Goal: Download file/media

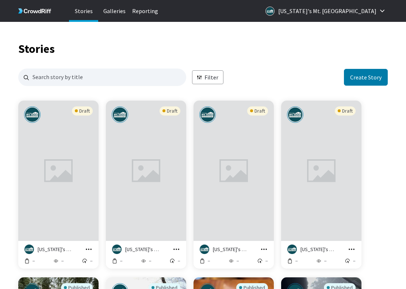
scroll to position [879, 364]
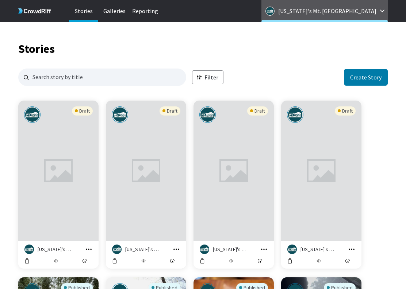
click at [364, 11] on p "[US_STATE]'s Mt. [GEOGRAPHIC_DATA]" at bounding box center [327, 11] width 98 height 12
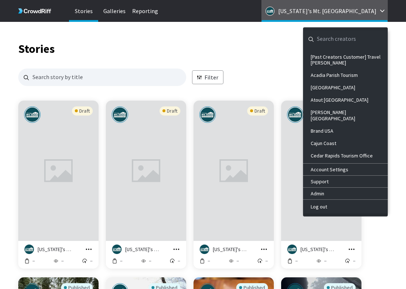
click at [340, 39] on input "general.navigation.search" at bounding box center [339, 39] width 73 height 18
paste input "Torrance"
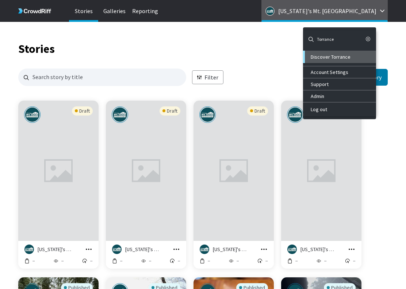
type input "Torrance"
click at [342, 54] on div "Discover Torrance" at bounding box center [339, 57] width 59 height 6
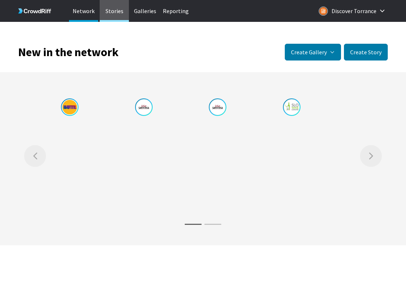
click at [116, 13] on p "Stories" at bounding box center [114, 11] width 29 height 22
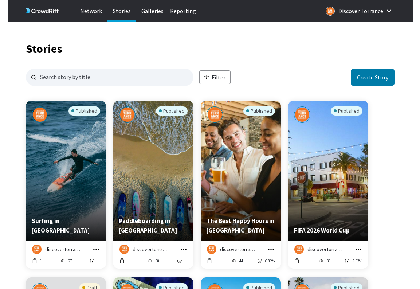
scroll to position [879, 364]
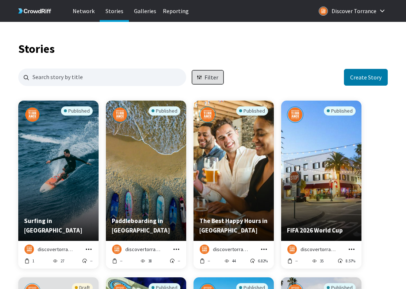
click at [216, 76] on button "Filter" at bounding box center [207, 77] width 31 height 14
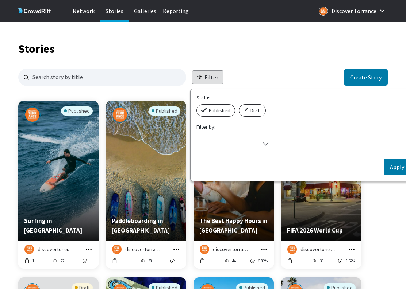
click at [215, 107] on span "Published" at bounding box center [220, 110] width 22 height 7
click at [201, 104] on input "Published" at bounding box center [198, 104] width 5 height 0
click at [393, 162] on button "Apply Filters" at bounding box center [405, 167] width 44 height 17
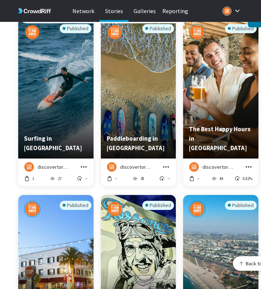
scroll to position [92, 0]
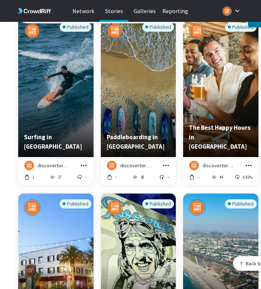
click at [86, 165] on icon "grid" at bounding box center [84, 165] width 6 height 1
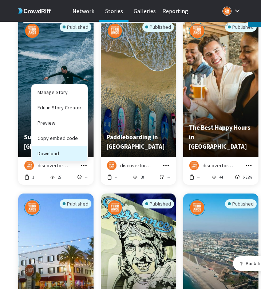
click at [83, 153] on button "Download" at bounding box center [60, 153] width 56 height 15
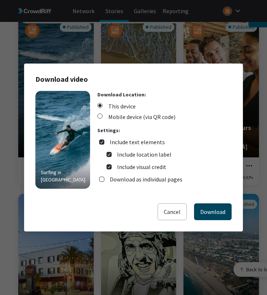
click at [206, 212] on button "Download" at bounding box center [213, 211] width 38 height 17
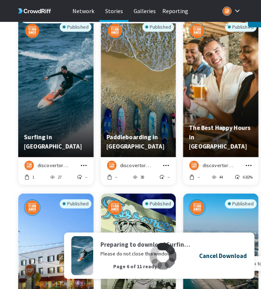
click at [220, 258] on h4 "Cancel Download" at bounding box center [223, 255] width 48 height 9
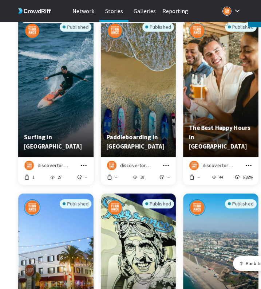
click at [80, 162] on icon "grid" at bounding box center [83, 165] width 7 height 7
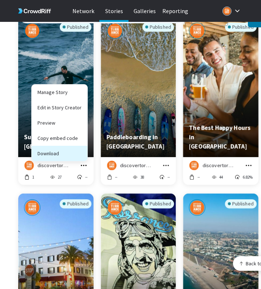
click at [76, 147] on button "Download" at bounding box center [60, 153] width 56 height 15
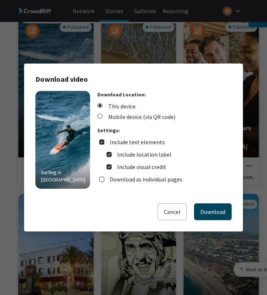
click at [211, 211] on button "Download" at bounding box center [213, 211] width 38 height 17
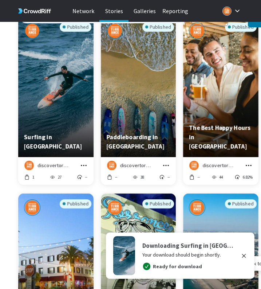
click at [165, 162] on icon "grid" at bounding box center [166, 165] width 7 height 7
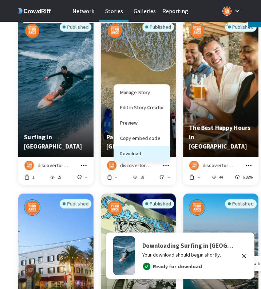
click at [166, 146] on button "Download" at bounding box center [142, 153] width 56 height 15
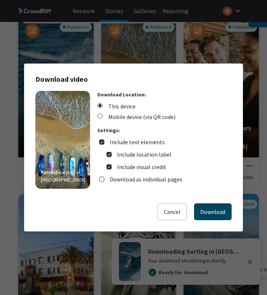
click at [216, 207] on button "Download" at bounding box center [213, 211] width 38 height 17
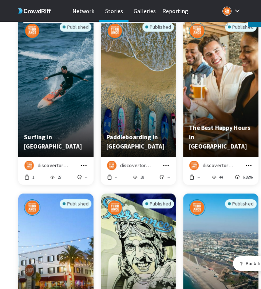
click at [249, 165] on icon "grid" at bounding box center [249, 165] width 6 height 1
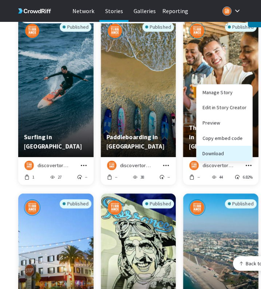
click at [245, 152] on button "Download" at bounding box center [225, 153] width 56 height 15
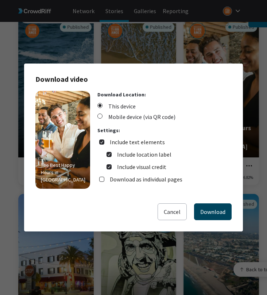
click at [229, 211] on button "Download" at bounding box center [213, 211] width 38 height 17
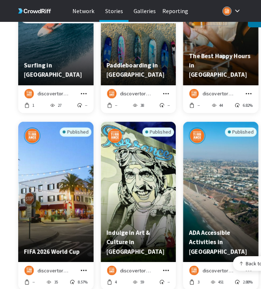
scroll to position [264, 0]
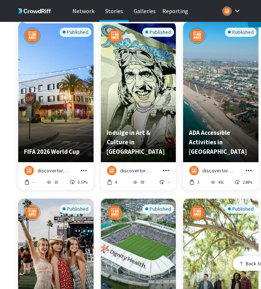
click at [84, 167] on icon "grid" at bounding box center [83, 170] width 7 height 7
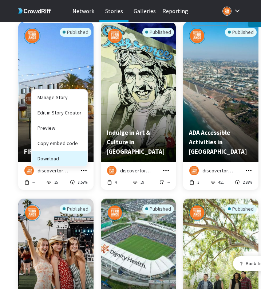
click at [83, 155] on button "Download" at bounding box center [60, 158] width 56 height 15
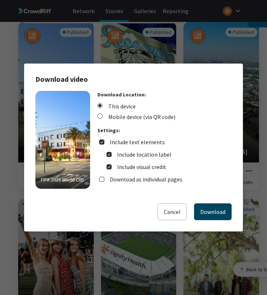
click at [212, 211] on button "Download" at bounding box center [213, 211] width 38 height 17
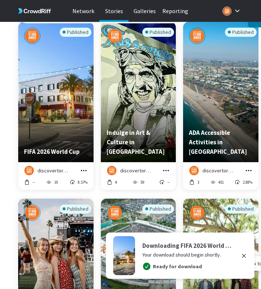
click at [162, 167] on button "grid" at bounding box center [166, 171] width 8 height 8
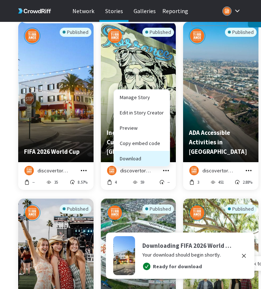
click at [160, 151] on button "Download" at bounding box center [142, 158] width 56 height 15
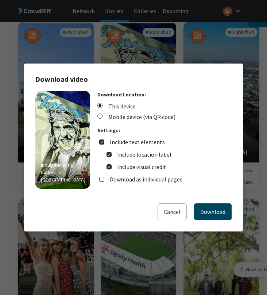
click at [208, 207] on button "Download" at bounding box center [213, 211] width 38 height 17
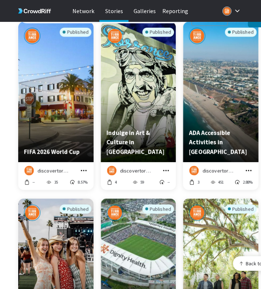
click at [251, 167] on icon "grid" at bounding box center [248, 170] width 7 height 7
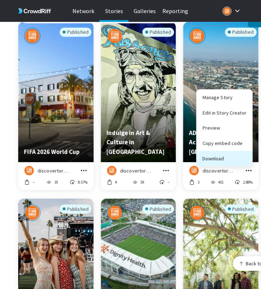
click at [242, 153] on button "Download" at bounding box center [225, 158] width 56 height 15
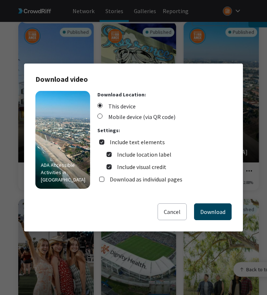
click at [208, 209] on button "Download" at bounding box center [213, 211] width 38 height 17
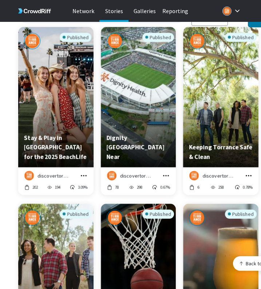
scroll to position [436, 0]
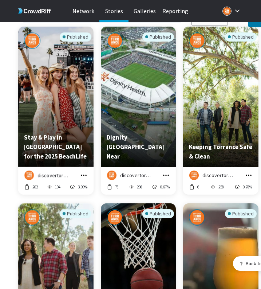
click at [79, 171] on div "discovertorrance Manage Story Edit in Story Creator Preview Copy embed code Dow…" at bounding box center [56, 175] width 64 height 9
click at [85, 172] on icon "grid" at bounding box center [83, 175] width 7 height 7
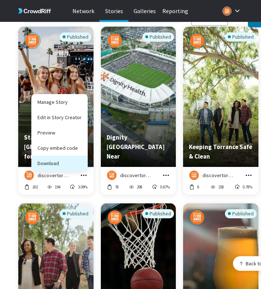
click at [83, 160] on button "Download" at bounding box center [60, 163] width 56 height 15
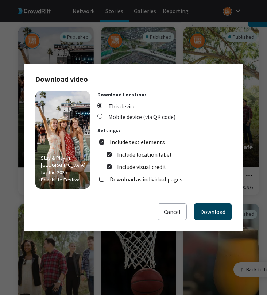
click at [224, 208] on button "Download" at bounding box center [213, 211] width 38 height 17
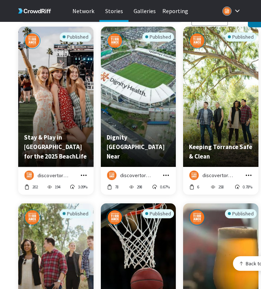
click at [166, 172] on icon "grid" at bounding box center [166, 175] width 7 height 7
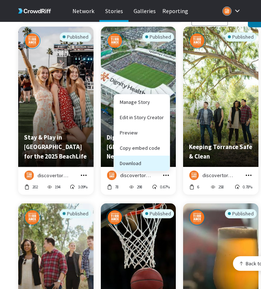
click at [165, 159] on button "Download" at bounding box center [142, 163] width 56 height 15
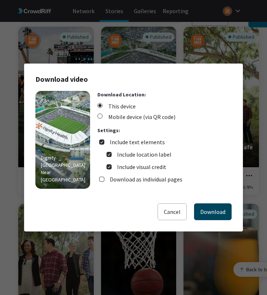
click at [218, 205] on button "Download" at bounding box center [213, 211] width 38 height 17
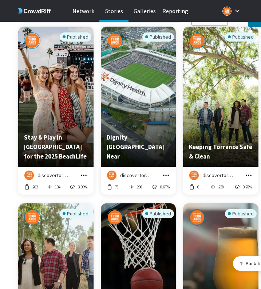
click at [250, 172] on icon "grid" at bounding box center [248, 175] width 7 height 7
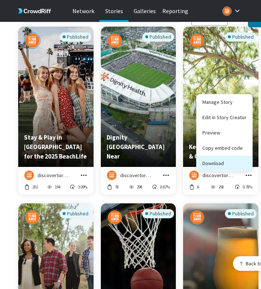
click at [243, 156] on button "Download" at bounding box center [225, 163] width 56 height 15
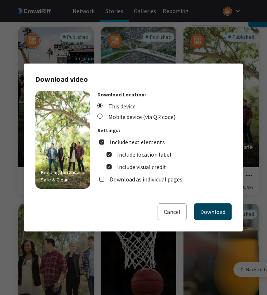
click at [222, 209] on button "Download" at bounding box center [213, 211] width 38 height 17
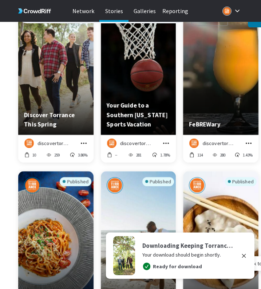
scroll to position [655, 0]
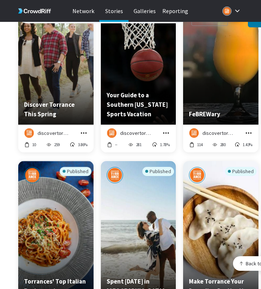
click at [83, 129] on icon "grid" at bounding box center [83, 132] width 7 height 7
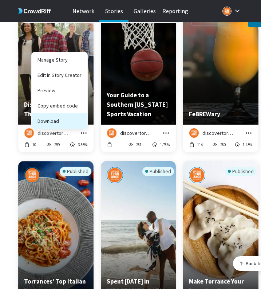
click at [80, 121] on button "Download" at bounding box center [60, 120] width 56 height 15
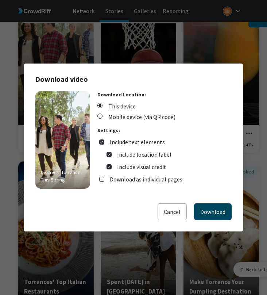
click at [207, 207] on button "Download" at bounding box center [213, 211] width 38 height 17
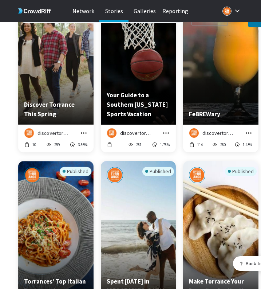
click at [168, 129] on icon "grid" at bounding box center [166, 132] width 7 height 7
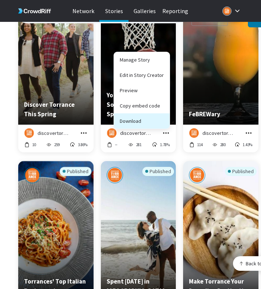
click at [160, 117] on button "Download" at bounding box center [142, 120] width 56 height 15
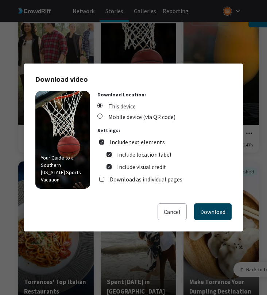
click at [214, 209] on button "Download" at bounding box center [213, 211] width 38 height 17
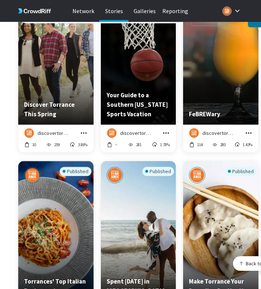
click at [247, 132] on icon "grid" at bounding box center [249, 132] width 6 height 1
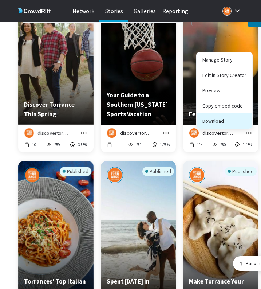
click at [244, 119] on button "Download" at bounding box center [225, 120] width 56 height 15
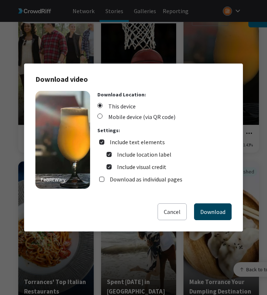
click at [213, 209] on button "Download" at bounding box center [213, 211] width 38 height 17
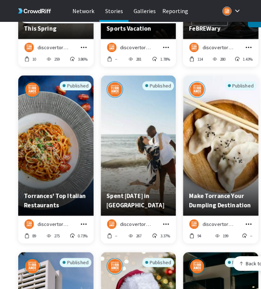
scroll to position [749, 0]
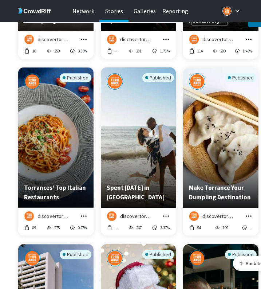
click at [85, 213] on icon "grid" at bounding box center [83, 216] width 7 height 7
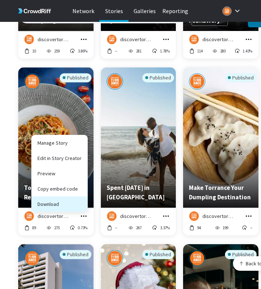
click at [81, 203] on button "Download" at bounding box center [60, 204] width 56 height 15
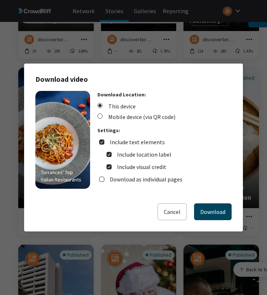
click at [198, 208] on button "Download" at bounding box center [213, 211] width 38 height 17
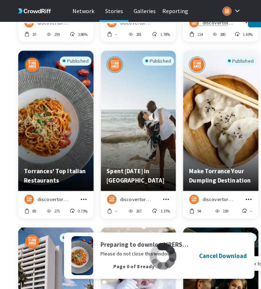
scroll to position [772, 0]
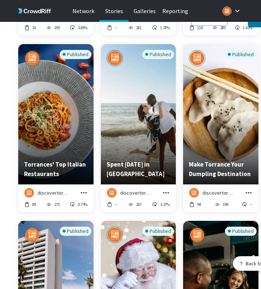
click at [167, 189] on icon "grid" at bounding box center [166, 192] width 7 height 7
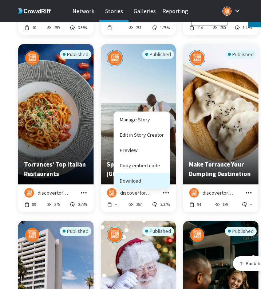
click at [163, 179] on button "Download" at bounding box center [142, 180] width 56 height 15
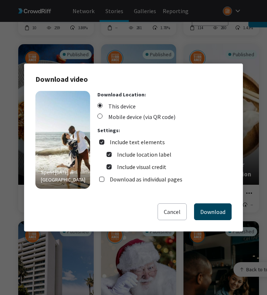
click at [207, 212] on button "Download" at bounding box center [213, 211] width 38 height 17
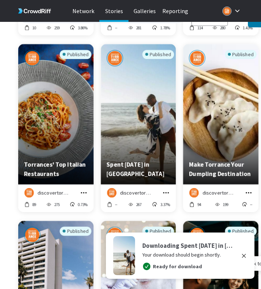
click at [251, 189] on icon "grid" at bounding box center [248, 192] width 7 height 7
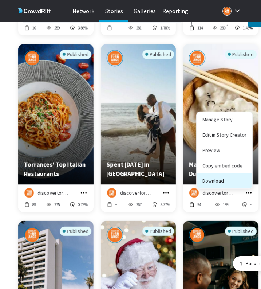
click at [229, 178] on button "Download" at bounding box center [225, 180] width 56 height 15
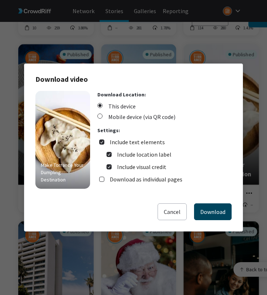
click at [209, 213] on button "Download" at bounding box center [213, 211] width 38 height 17
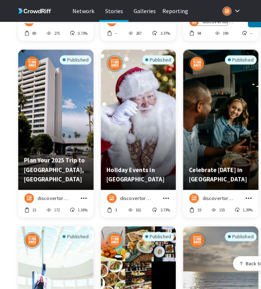
scroll to position [954, 0]
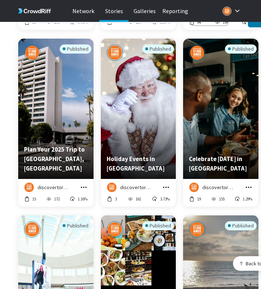
click at [83, 187] on icon "grid" at bounding box center [84, 187] width 6 height 1
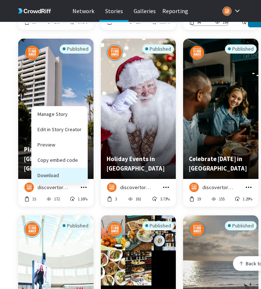
click at [86, 171] on button "Download" at bounding box center [60, 175] width 56 height 15
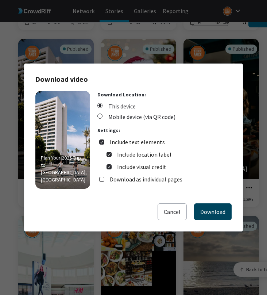
click at [203, 207] on button "Download" at bounding box center [213, 211] width 38 height 17
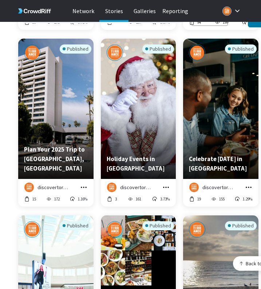
click at [164, 187] on icon "grid" at bounding box center [167, 187] width 6 height 1
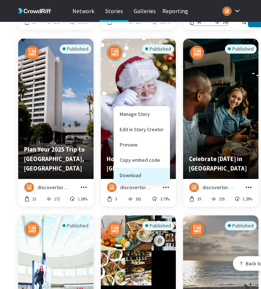
click at [159, 174] on button "Download" at bounding box center [142, 175] width 56 height 15
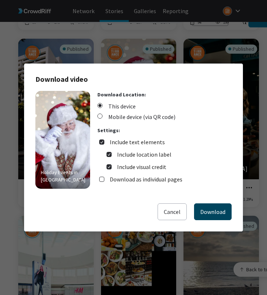
click at [201, 205] on button "Download" at bounding box center [213, 211] width 38 height 17
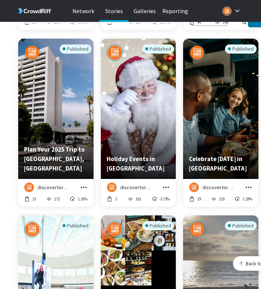
click at [248, 184] on icon "grid" at bounding box center [248, 187] width 7 height 7
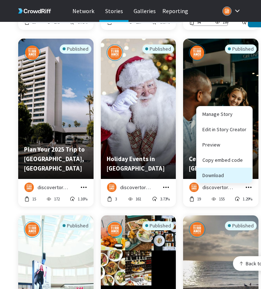
click at [242, 172] on button "Download" at bounding box center [225, 175] width 56 height 15
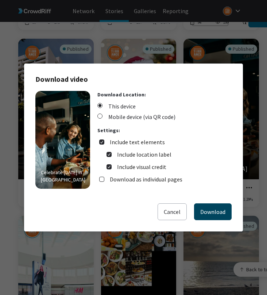
click at [211, 212] on button "Download" at bounding box center [213, 211] width 38 height 17
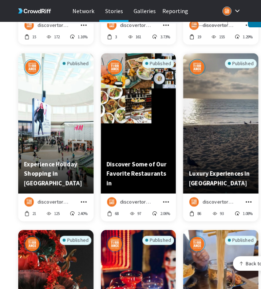
scroll to position [1121, 0]
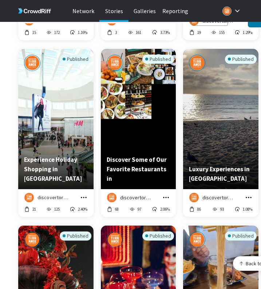
click at [85, 194] on icon "grid" at bounding box center [83, 197] width 7 height 7
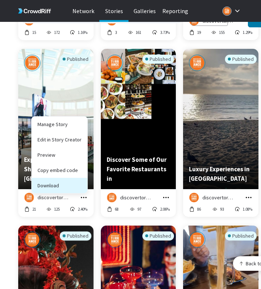
click at [83, 183] on button "Download" at bounding box center [60, 185] width 56 height 15
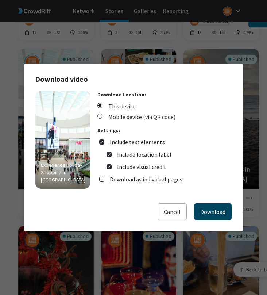
click at [206, 211] on button "Download" at bounding box center [213, 211] width 38 height 17
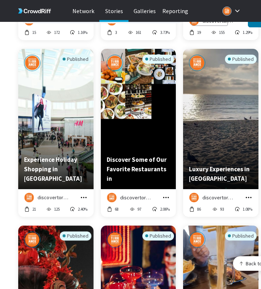
click at [167, 194] on icon "grid" at bounding box center [166, 197] width 7 height 7
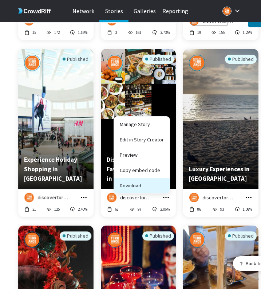
click at [163, 182] on button "Download" at bounding box center [142, 185] width 56 height 15
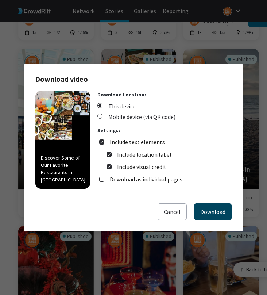
click at [206, 207] on button "Download" at bounding box center [213, 211] width 38 height 17
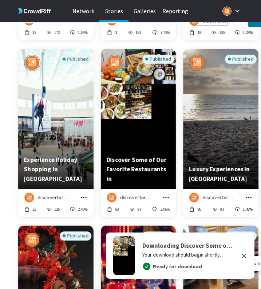
click at [250, 194] on icon "grid" at bounding box center [248, 197] width 7 height 7
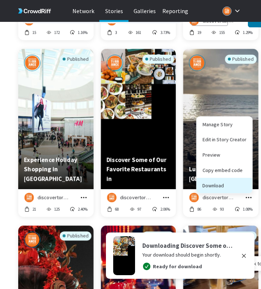
click at [246, 179] on button "Download" at bounding box center [225, 185] width 56 height 15
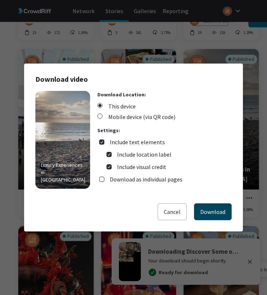
click at [214, 210] on button "Download" at bounding box center [213, 211] width 38 height 17
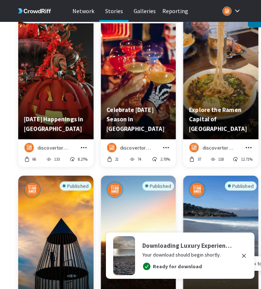
scroll to position [1349, 0]
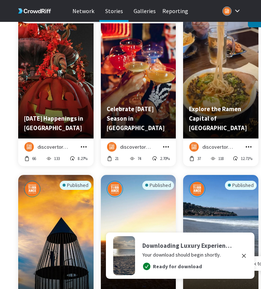
click at [84, 143] on icon "grid" at bounding box center [83, 146] width 7 height 7
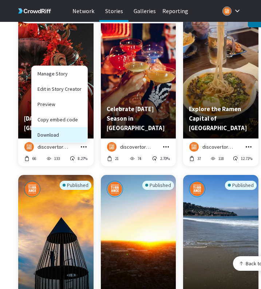
click at [82, 130] on button "Download" at bounding box center [60, 134] width 56 height 15
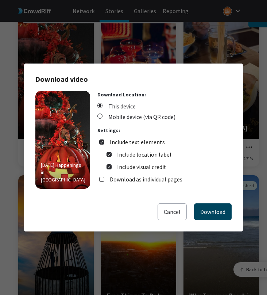
click at [209, 210] on button "Download" at bounding box center [213, 211] width 38 height 17
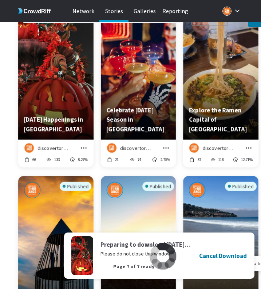
scroll to position [1347, 0]
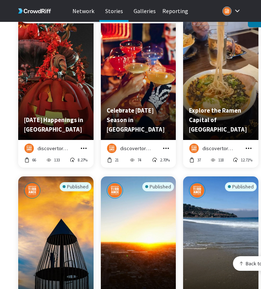
click at [166, 145] on icon "grid" at bounding box center [166, 148] width 7 height 7
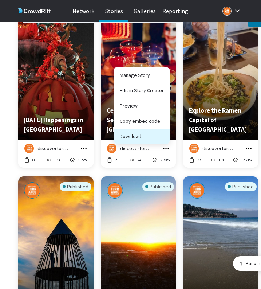
click at [155, 133] on button "Download" at bounding box center [142, 136] width 56 height 15
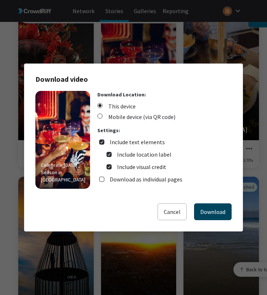
click at [207, 211] on button "Download" at bounding box center [213, 211] width 38 height 17
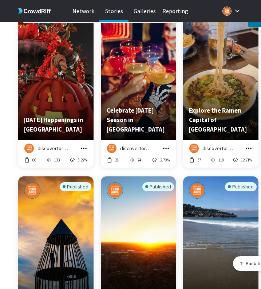
click at [250, 145] on icon "grid" at bounding box center [248, 148] width 7 height 7
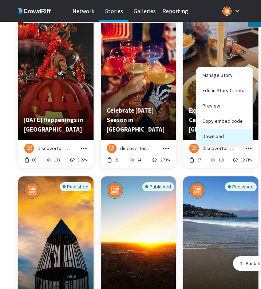
click at [230, 130] on button "Download" at bounding box center [225, 136] width 56 height 15
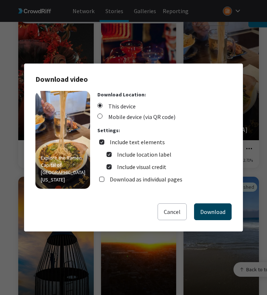
click at [213, 212] on button "Download" at bounding box center [213, 211] width 38 height 17
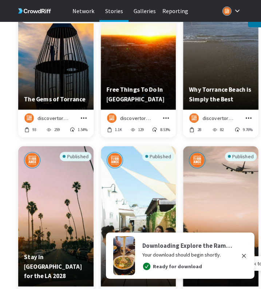
scroll to position [1556, 0]
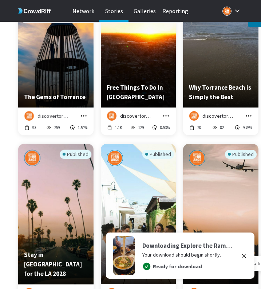
click at [84, 112] on icon "grid" at bounding box center [83, 115] width 7 height 7
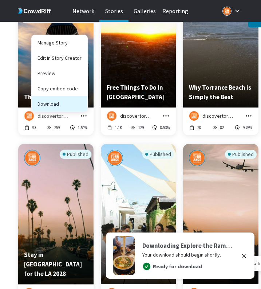
click at [82, 100] on button "Download" at bounding box center [60, 103] width 56 height 15
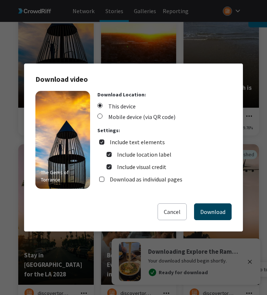
click at [207, 215] on button "Download" at bounding box center [213, 211] width 38 height 17
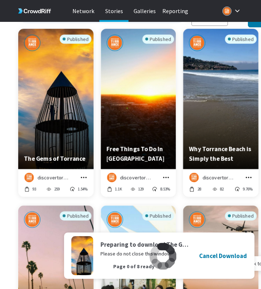
scroll to position [1494, 0]
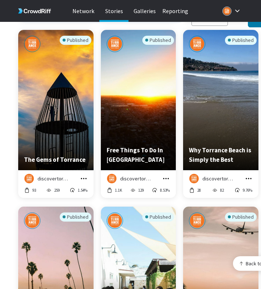
click at [167, 175] on icon "grid" at bounding box center [166, 178] width 7 height 7
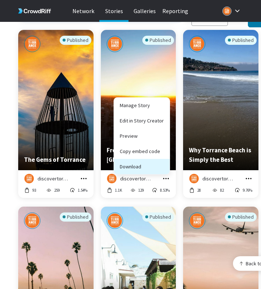
click at [164, 162] on button "Download" at bounding box center [142, 166] width 56 height 15
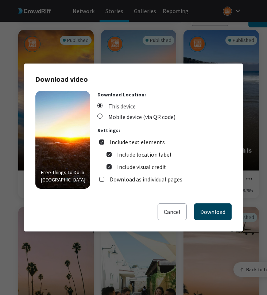
click at [209, 212] on button "Download" at bounding box center [213, 211] width 38 height 17
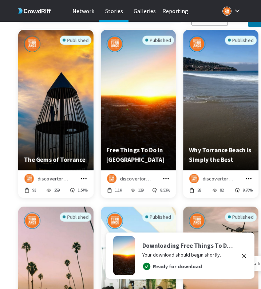
click at [248, 175] on icon "grid" at bounding box center [248, 178] width 7 height 7
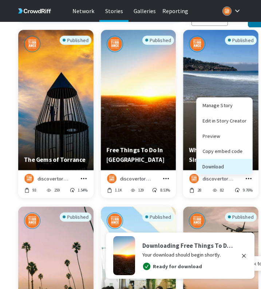
click at [242, 165] on button "Download" at bounding box center [225, 166] width 56 height 15
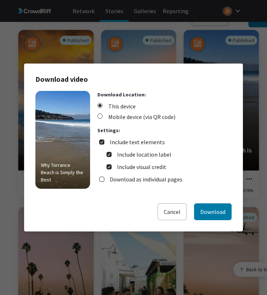
click at [216, 199] on div "Why [GEOGRAPHIC_DATA] is Simply the Best Download Location: This device Mobile …" at bounding box center [133, 147] width 196 height 112
click at [216, 203] on button "Download" at bounding box center [213, 211] width 38 height 17
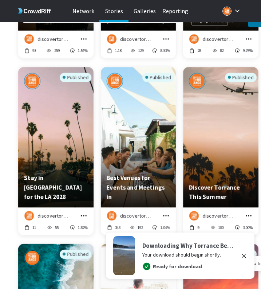
scroll to position [1645, 0]
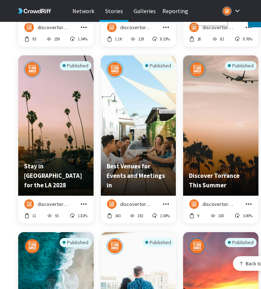
click at [81, 203] on icon "grid" at bounding box center [84, 203] width 6 height 1
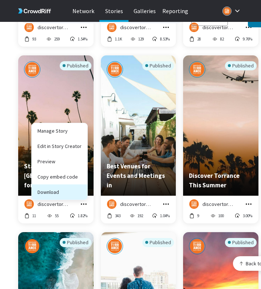
click at [79, 188] on button "Download" at bounding box center [60, 192] width 56 height 15
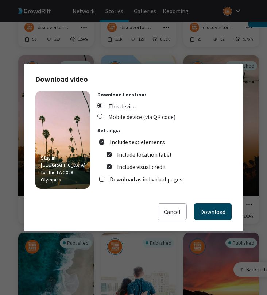
click at [222, 214] on button "Download" at bounding box center [213, 211] width 38 height 17
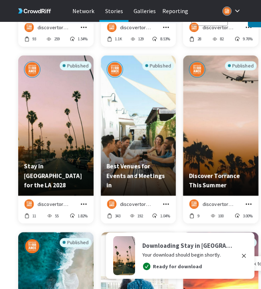
click at [164, 203] on icon "grid" at bounding box center [167, 203] width 6 height 1
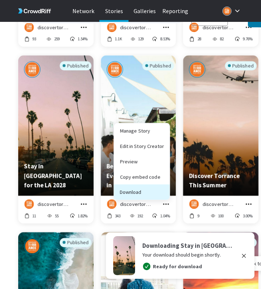
click at [159, 189] on button "Download" at bounding box center [142, 192] width 56 height 15
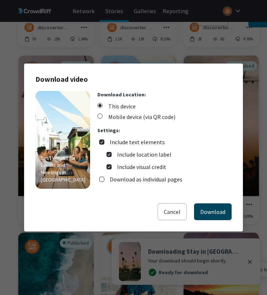
click at [215, 210] on button "Download" at bounding box center [213, 211] width 38 height 17
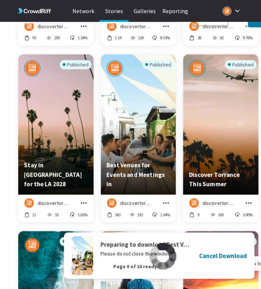
scroll to position [1647, 0]
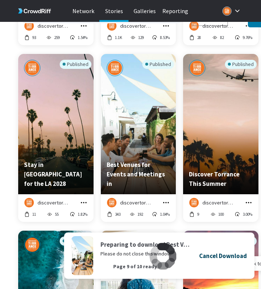
click at [230, 259] on h4 "Cancel Download" at bounding box center [223, 255] width 48 height 9
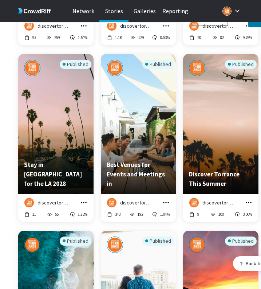
click at [163, 199] on icon "grid" at bounding box center [166, 202] width 7 height 7
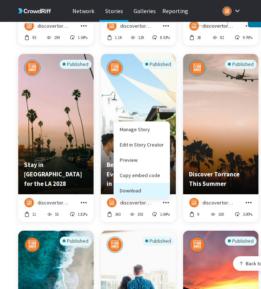
click at [161, 186] on button "Download" at bounding box center [142, 190] width 56 height 15
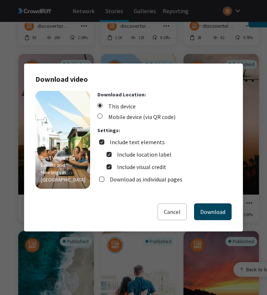
click at [209, 213] on button "Download" at bounding box center [213, 211] width 38 height 17
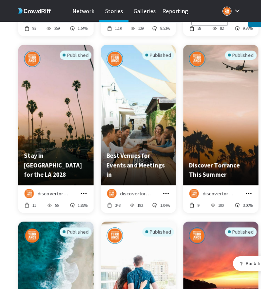
scroll to position [1656, 0]
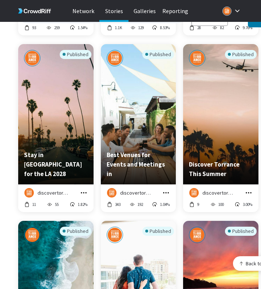
click at [250, 189] on icon "grid" at bounding box center [248, 192] width 7 height 7
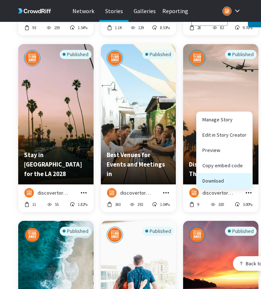
click at [242, 174] on button "Download" at bounding box center [225, 180] width 56 height 15
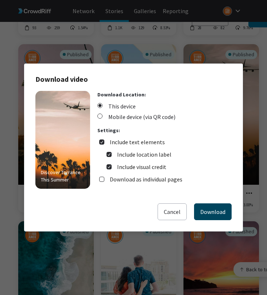
click at [206, 211] on button "Download" at bounding box center [213, 211] width 38 height 17
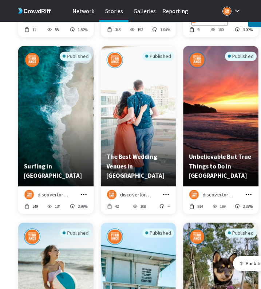
scroll to position [1863, 0]
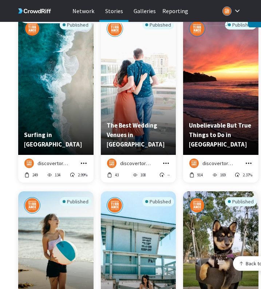
click at [81, 160] on icon "grid" at bounding box center [83, 163] width 7 height 7
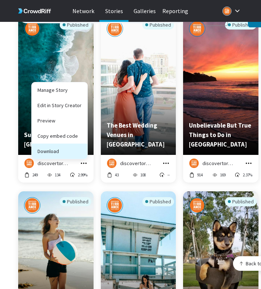
click at [79, 148] on button "Download" at bounding box center [60, 151] width 56 height 15
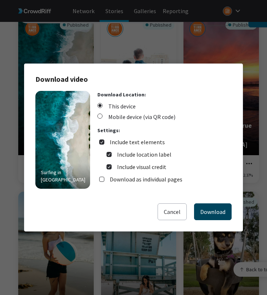
click at [200, 210] on button "Download" at bounding box center [213, 211] width 38 height 17
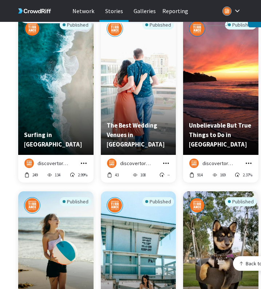
click at [165, 160] on icon "grid" at bounding box center [166, 163] width 7 height 7
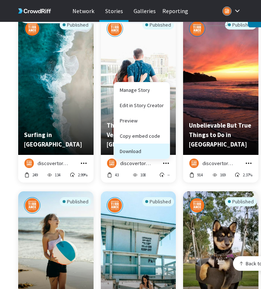
click at [163, 147] on button "Download" at bounding box center [142, 151] width 56 height 15
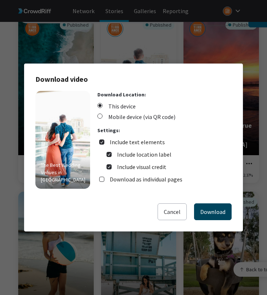
click at [200, 207] on button "Download" at bounding box center [213, 211] width 38 height 17
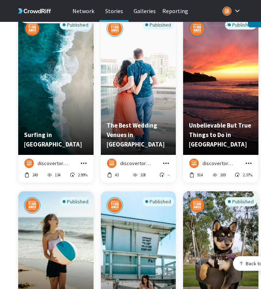
click at [249, 160] on icon "grid" at bounding box center [248, 163] width 7 height 7
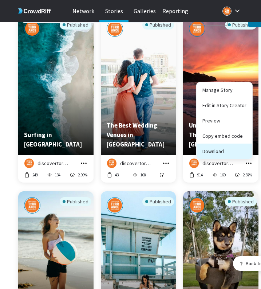
click at [239, 148] on button "Download" at bounding box center [225, 151] width 56 height 15
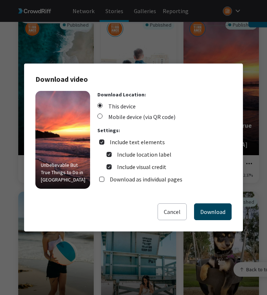
click at [209, 205] on button "Download" at bounding box center [213, 211] width 38 height 17
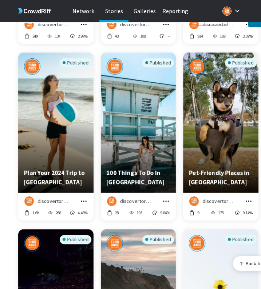
scroll to position [2003, 0]
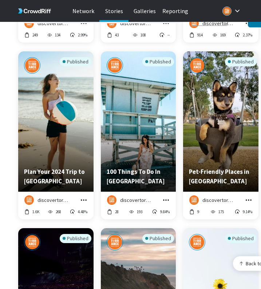
click at [83, 197] on icon "grid" at bounding box center [83, 200] width 7 height 7
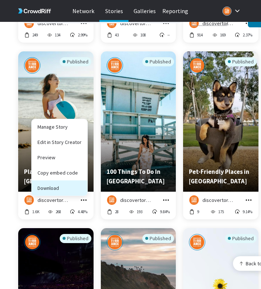
click at [80, 181] on button "Download" at bounding box center [60, 188] width 56 height 15
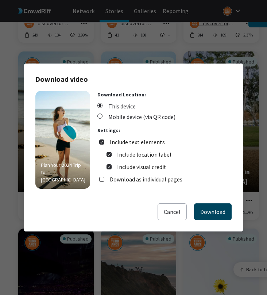
click at [206, 206] on button "Download" at bounding box center [213, 211] width 38 height 17
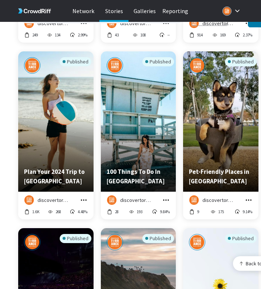
click at [164, 197] on icon "grid" at bounding box center [166, 200] width 7 height 7
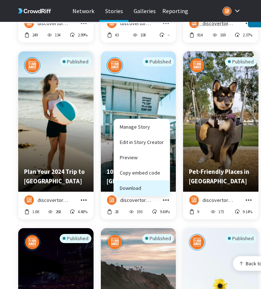
click at [162, 186] on button "Download" at bounding box center [142, 188] width 56 height 15
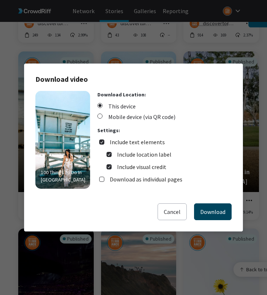
click at [206, 208] on button "Download" at bounding box center [213, 211] width 38 height 17
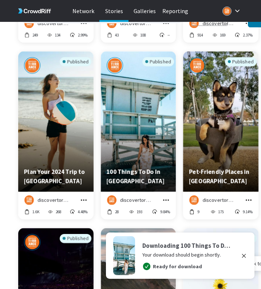
click at [248, 197] on icon "grid" at bounding box center [248, 200] width 7 height 7
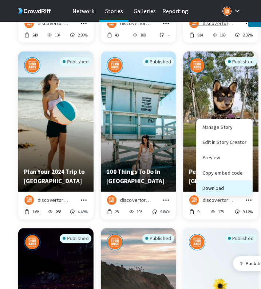
click at [244, 183] on button "Download" at bounding box center [225, 188] width 56 height 15
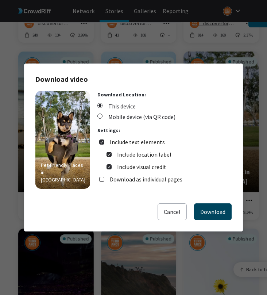
click at [210, 203] on button "Download" at bounding box center [213, 211] width 38 height 17
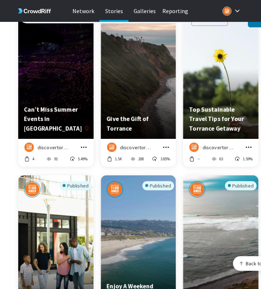
scroll to position [2235, 0]
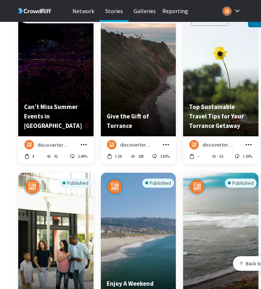
click at [83, 141] on icon "grid" at bounding box center [83, 144] width 7 height 7
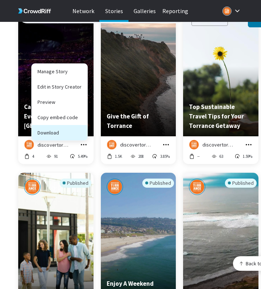
click at [78, 129] on button "Download" at bounding box center [60, 132] width 56 height 15
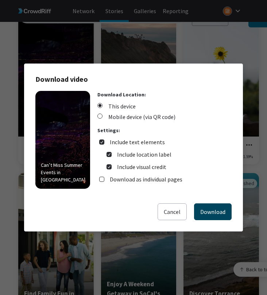
click at [203, 213] on button "Download" at bounding box center [213, 211] width 38 height 17
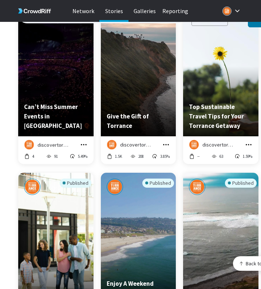
click at [166, 141] on icon "grid" at bounding box center [166, 144] width 7 height 7
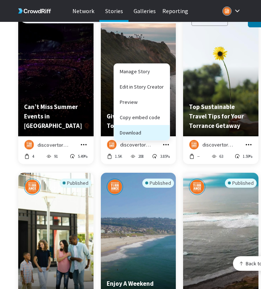
click at [165, 132] on button "Download" at bounding box center [142, 132] width 56 height 15
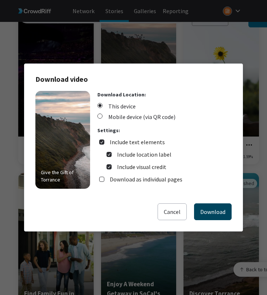
click at [203, 213] on button "Download" at bounding box center [213, 211] width 38 height 17
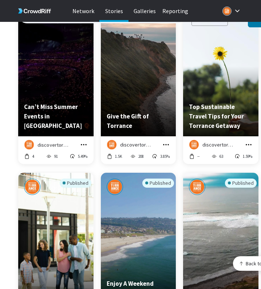
click at [245, 141] on icon "grid" at bounding box center [248, 144] width 7 height 7
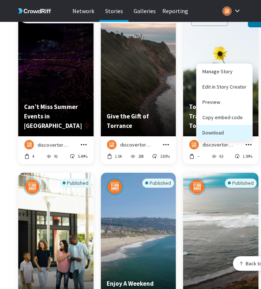
click at [241, 127] on button "Download" at bounding box center [225, 132] width 56 height 15
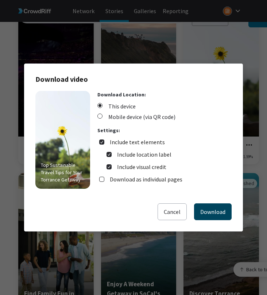
click at [199, 211] on button "Download" at bounding box center [213, 211] width 38 height 17
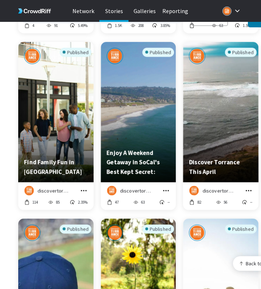
scroll to position [2368, 0]
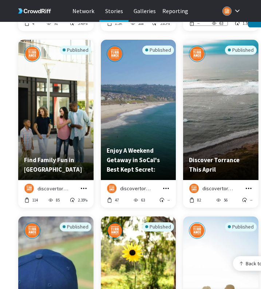
click at [82, 185] on icon "grid" at bounding box center [83, 188] width 7 height 7
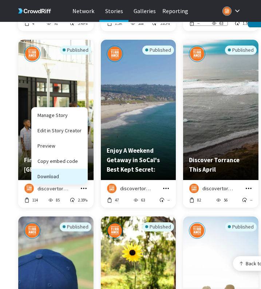
click at [81, 174] on button "Download" at bounding box center [60, 176] width 56 height 15
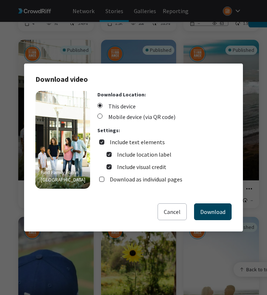
click at [206, 211] on button "Download" at bounding box center [213, 211] width 38 height 17
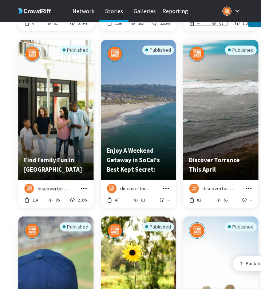
click at [163, 185] on icon "grid" at bounding box center [166, 188] width 7 height 7
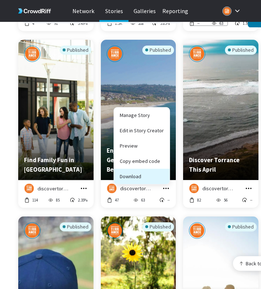
click at [162, 173] on button "Download" at bounding box center [142, 176] width 56 height 15
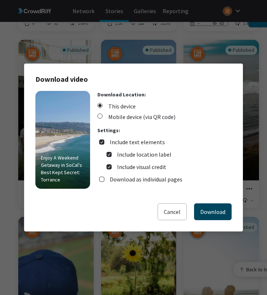
click at [195, 205] on button "Download" at bounding box center [213, 211] width 38 height 17
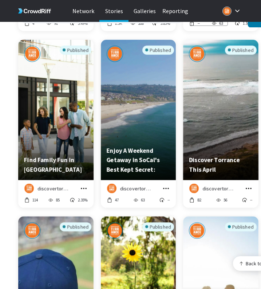
click at [250, 185] on icon "grid" at bounding box center [248, 188] width 7 height 7
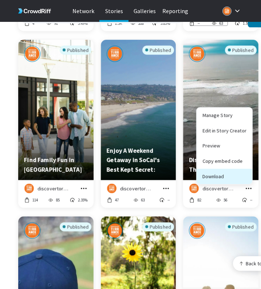
click at [242, 174] on button "Download" at bounding box center [225, 176] width 56 height 15
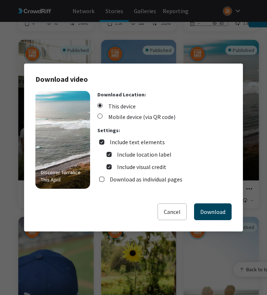
click at [222, 213] on button "Download" at bounding box center [213, 211] width 38 height 17
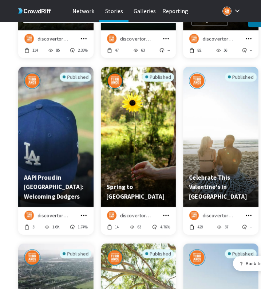
scroll to position [2526, 0]
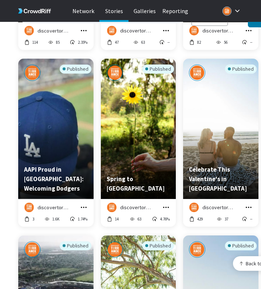
click at [82, 204] on icon "grid" at bounding box center [83, 207] width 7 height 7
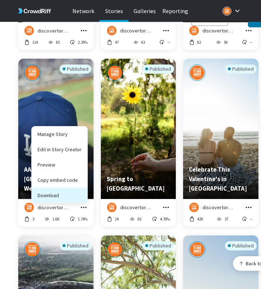
click at [81, 189] on button "Download" at bounding box center [60, 195] width 56 height 15
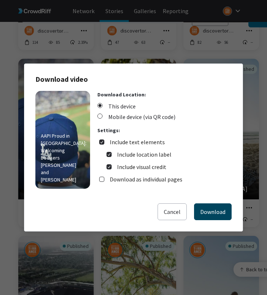
click at [200, 212] on button "Download" at bounding box center [213, 211] width 38 height 17
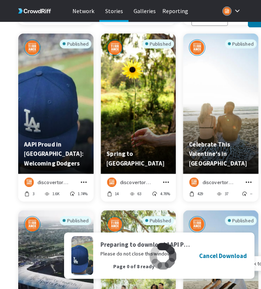
scroll to position [2562, 0]
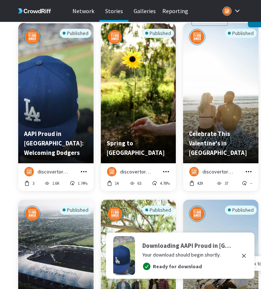
click at [163, 168] on icon "grid" at bounding box center [166, 171] width 7 height 7
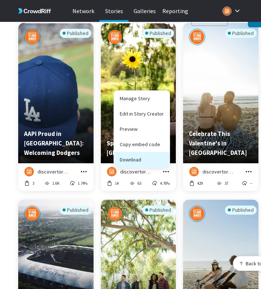
click at [160, 157] on button "Download" at bounding box center [142, 159] width 56 height 15
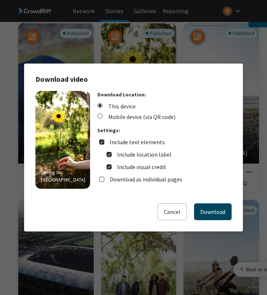
click at [201, 207] on button "Download" at bounding box center [213, 211] width 38 height 17
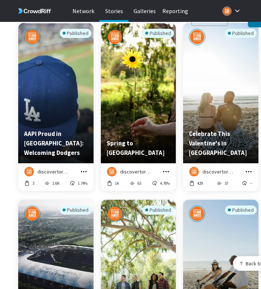
click at [248, 168] on icon "grid" at bounding box center [248, 171] width 7 height 7
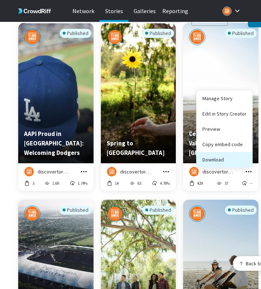
click at [245, 157] on button "Download" at bounding box center [225, 159] width 56 height 15
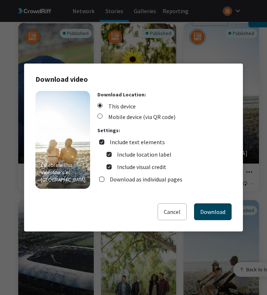
click at [213, 205] on button "Download" at bounding box center [213, 211] width 38 height 17
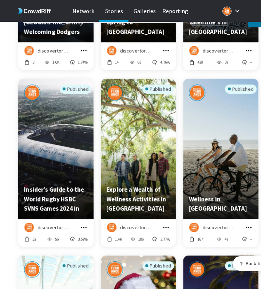
scroll to position [2745, 0]
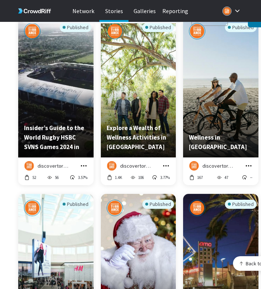
click at [84, 162] on icon "grid" at bounding box center [83, 165] width 7 height 7
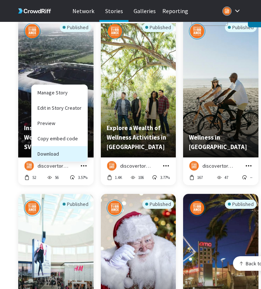
click at [79, 147] on button "Download" at bounding box center [60, 153] width 56 height 15
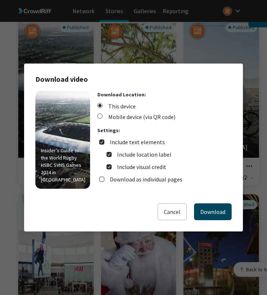
click at [216, 214] on button "Download" at bounding box center [213, 211] width 38 height 17
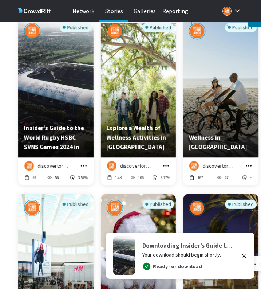
click at [164, 162] on icon "grid" at bounding box center [166, 165] width 7 height 7
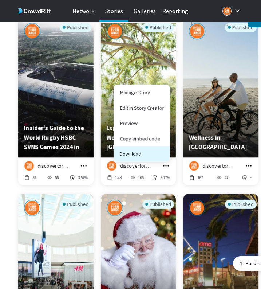
click at [157, 150] on button "Download" at bounding box center [142, 153] width 56 height 15
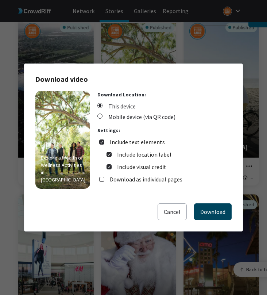
click at [203, 207] on button "Download" at bounding box center [213, 211] width 38 height 17
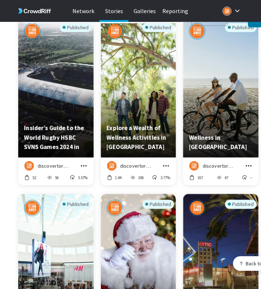
click at [252, 162] on icon "grid" at bounding box center [248, 165] width 7 height 7
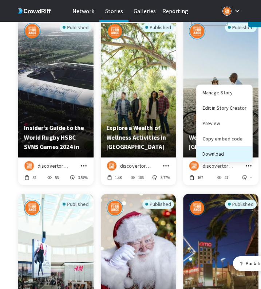
click at [238, 148] on button "Download" at bounding box center [225, 153] width 56 height 15
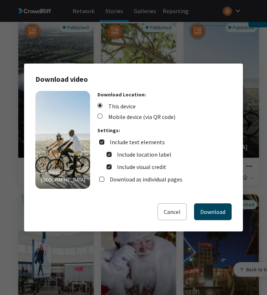
click at [212, 208] on button "Download" at bounding box center [213, 211] width 38 height 17
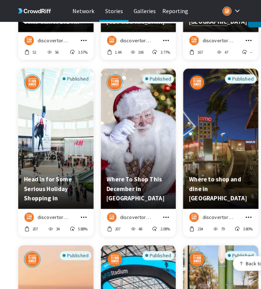
scroll to position [2875, 0]
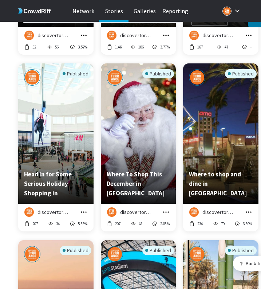
click at [87, 209] on icon "grid" at bounding box center [83, 212] width 7 height 7
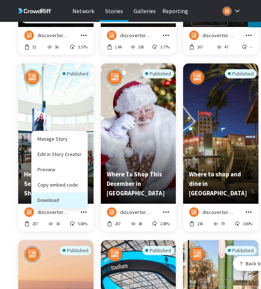
click at [84, 195] on button "Download" at bounding box center [60, 200] width 56 height 15
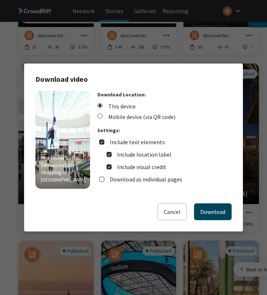
click at [222, 210] on button "Download" at bounding box center [213, 211] width 38 height 17
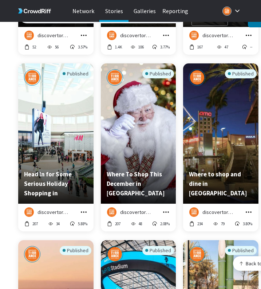
click at [167, 209] on icon "grid" at bounding box center [166, 212] width 7 height 7
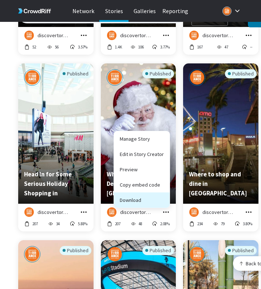
click at [164, 193] on button "Download" at bounding box center [142, 200] width 56 height 15
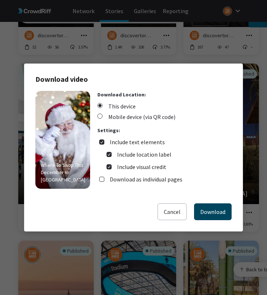
click at [214, 210] on button "Download" at bounding box center [213, 211] width 38 height 17
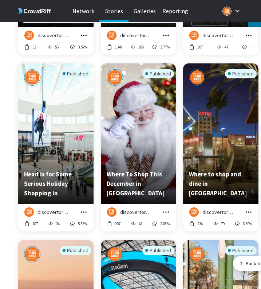
click at [249, 209] on icon "grid" at bounding box center [248, 212] width 7 height 7
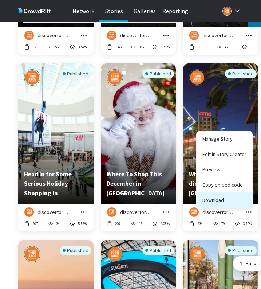
click at [240, 197] on button "Download" at bounding box center [225, 200] width 56 height 15
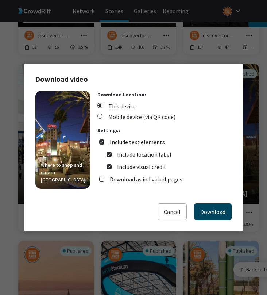
click at [227, 213] on button "Download" at bounding box center [213, 211] width 38 height 17
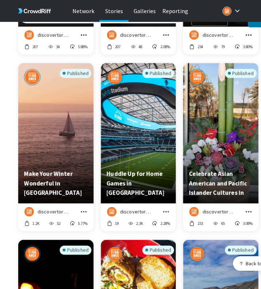
scroll to position [3082, 0]
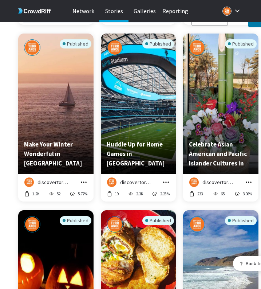
click at [82, 179] on icon "grid" at bounding box center [83, 182] width 7 height 7
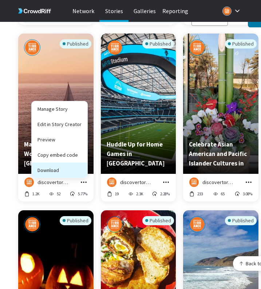
click at [81, 164] on button "Download" at bounding box center [60, 170] width 56 height 15
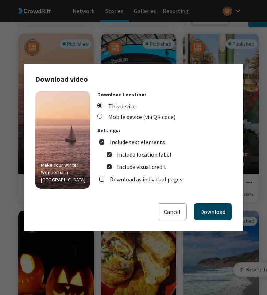
click at [213, 210] on button "Download" at bounding box center [213, 211] width 38 height 17
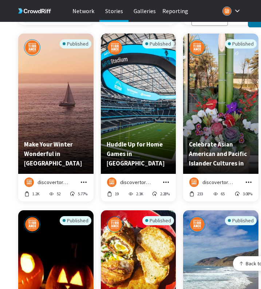
click at [165, 179] on icon "grid" at bounding box center [166, 182] width 7 height 7
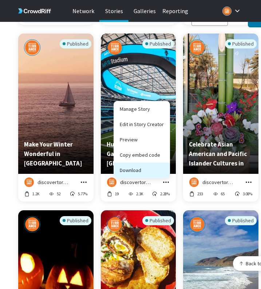
click at [157, 164] on button "Download" at bounding box center [142, 170] width 56 height 15
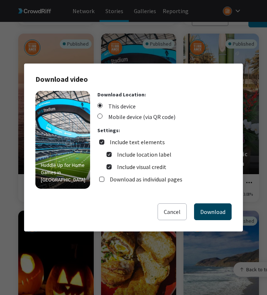
click at [216, 212] on button "Download" at bounding box center [213, 211] width 38 height 17
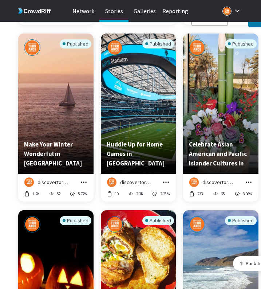
click at [248, 179] on icon "grid" at bounding box center [248, 182] width 7 height 7
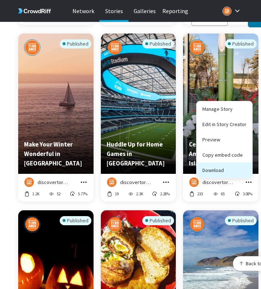
click at [234, 163] on button "Download" at bounding box center [225, 170] width 56 height 15
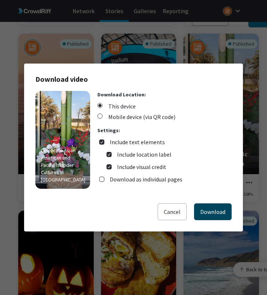
click at [211, 208] on button "Download" at bounding box center [213, 211] width 38 height 17
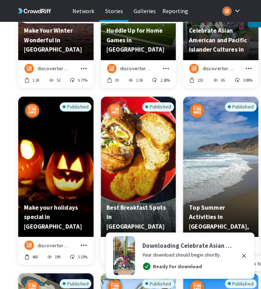
scroll to position [3219, 0]
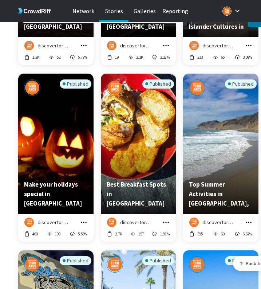
click at [84, 219] on icon "grid" at bounding box center [83, 222] width 7 height 7
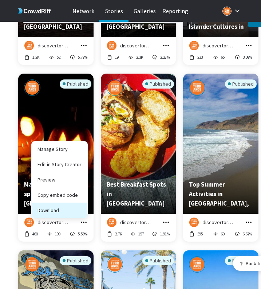
click at [81, 205] on button "Download" at bounding box center [60, 210] width 56 height 15
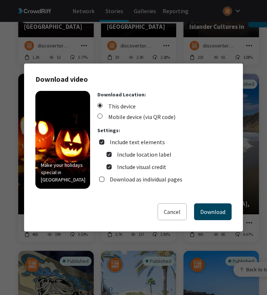
click at [205, 212] on button "Download" at bounding box center [213, 211] width 38 height 17
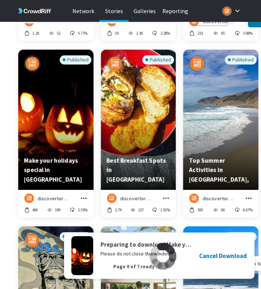
scroll to position [3250, 0]
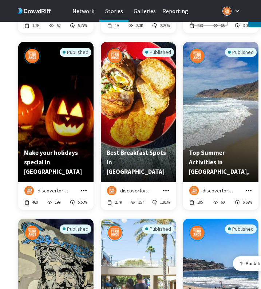
click at [168, 187] on icon "grid" at bounding box center [166, 190] width 7 height 7
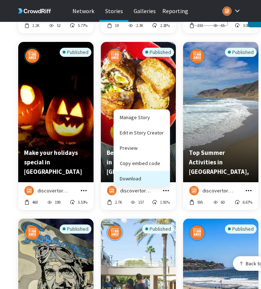
click at [165, 176] on button "Download" at bounding box center [142, 178] width 56 height 15
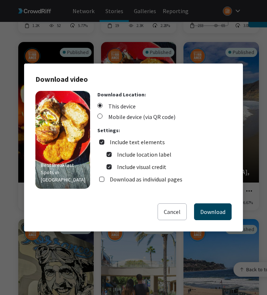
click at [205, 210] on button "Download" at bounding box center [213, 211] width 38 height 17
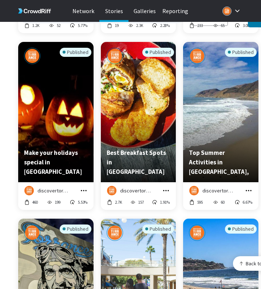
click at [250, 187] on icon "grid" at bounding box center [248, 190] width 7 height 7
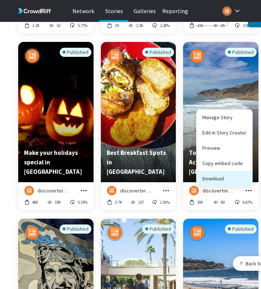
click at [247, 174] on button "Download" at bounding box center [225, 178] width 56 height 15
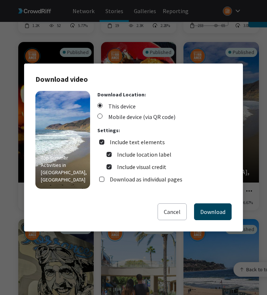
click at [222, 209] on button "Download" at bounding box center [213, 211] width 38 height 17
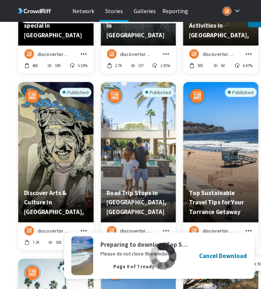
scroll to position [3398, 0]
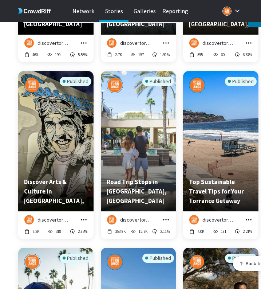
click at [86, 216] on icon "grid" at bounding box center [83, 219] width 7 height 7
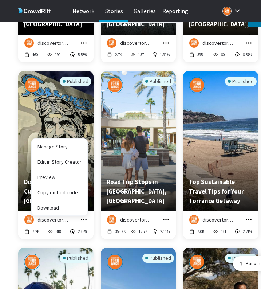
click at [88, 197] on div "Published Discover Arts & Culture in [GEOGRAPHIC_DATA], [GEOGRAPHIC_DATA]" at bounding box center [55, 141] width 75 height 140
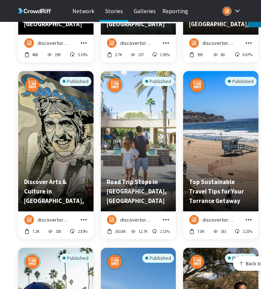
click at [84, 216] on icon "grid" at bounding box center [83, 219] width 7 height 7
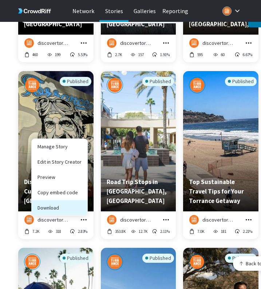
click at [82, 204] on button "Download" at bounding box center [60, 207] width 56 height 15
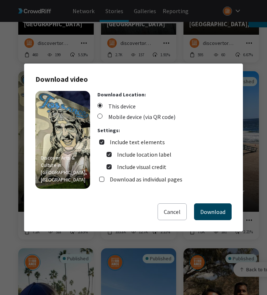
click at [197, 209] on button "Download" at bounding box center [213, 211] width 38 height 17
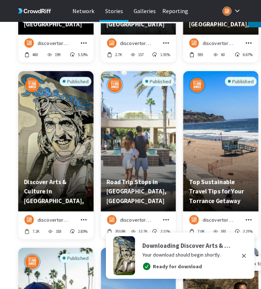
click at [167, 216] on icon "grid" at bounding box center [166, 219] width 7 height 7
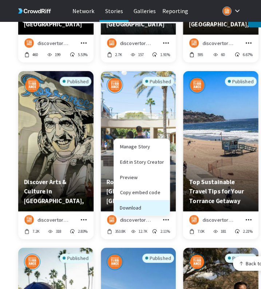
click at [164, 205] on button "Download" at bounding box center [142, 207] width 56 height 15
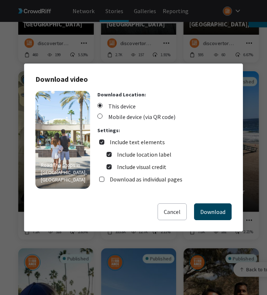
click at [210, 213] on button "Download" at bounding box center [213, 211] width 38 height 17
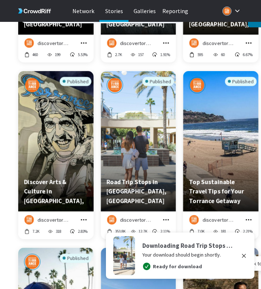
click at [249, 216] on icon "grid" at bounding box center [248, 219] width 7 height 7
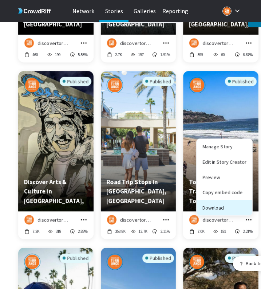
click at [246, 207] on button "Download" at bounding box center [225, 207] width 56 height 15
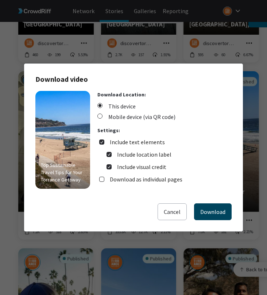
click at [225, 212] on button "Download" at bounding box center [213, 211] width 38 height 17
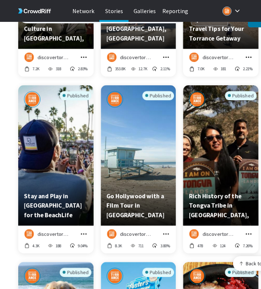
scroll to position [3569, 0]
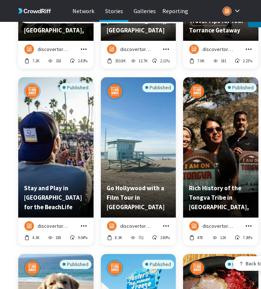
click at [85, 222] on icon "grid" at bounding box center [83, 225] width 7 height 7
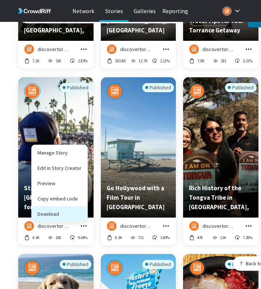
click at [83, 209] on button "Download" at bounding box center [60, 213] width 56 height 15
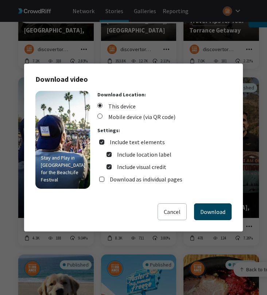
click at [209, 215] on button "Download" at bounding box center [213, 211] width 38 height 17
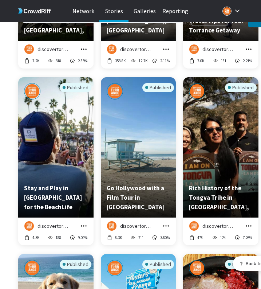
click at [170, 218] on div "discovertorrance Manage Story Edit in Story Creator Preview Copy embed code Dow…" at bounding box center [138, 232] width 75 height 28
click at [165, 222] on icon "grid" at bounding box center [166, 225] width 7 height 7
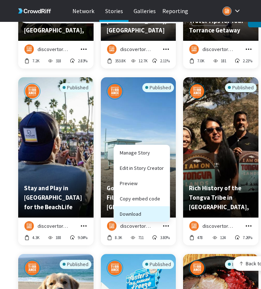
click at [162, 207] on button "Download" at bounding box center [142, 213] width 56 height 15
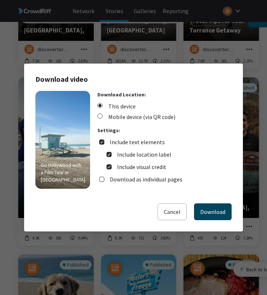
click at [218, 210] on button "Download" at bounding box center [213, 211] width 38 height 17
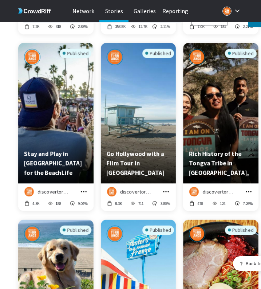
scroll to position [3614, 0]
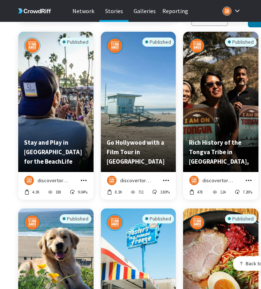
click at [251, 177] on icon "grid" at bounding box center [248, 180] width 7 height 7
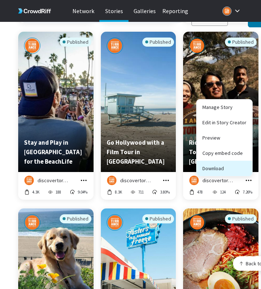
click at [242, 167] on button "Download" at bounding box center [225, 168] width 56 height 15
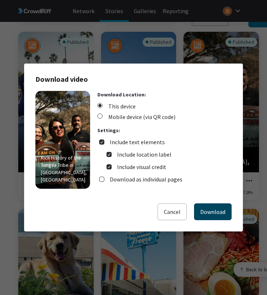
click at [211, 206] on button "Download" at bounding box center [213, 211] width 38 height 17
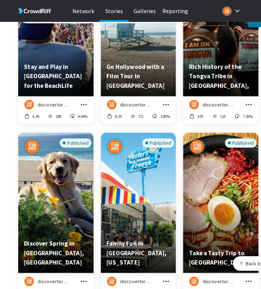
scroll to position [3748, 0]
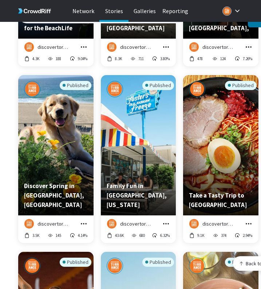
click at [85, 220] on icon "grid" at bounding box center [83, 223] width 7 height 7
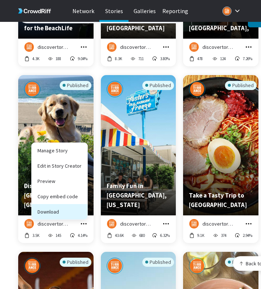
click at [83, 208] on button "Download" at bounding box center [60, 211] width 56 height 15
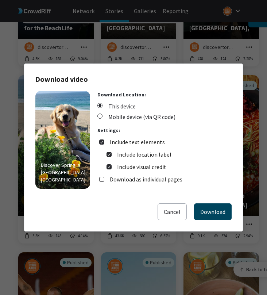
click at [199, 214] on button "Download" at bounding box center [213, 211] width 38 height 17
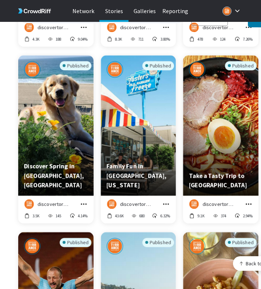
scroll to position [3788, 0]
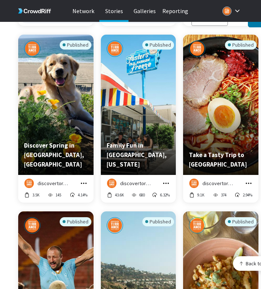
click at [166, 180] on icon "grid" at bounding box center [166, 183] width 7 height 7
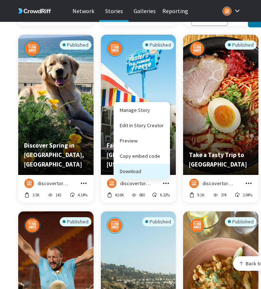
click at [162, 170] on button "Download" at bounding box center [142, 171] width 56 height 15
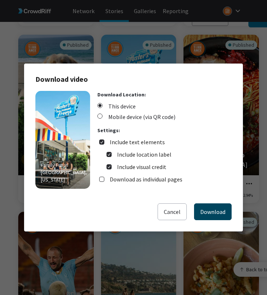
click at [197, 204] on button "Download" at bounding box center [213, 211] width 38 height 17
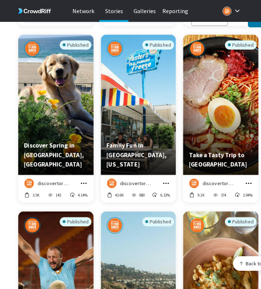
click at [251, 180] on icon "grid" at bounding box center [248, 183] width 7 height 7
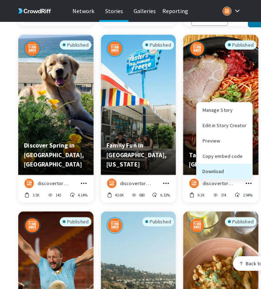
click at [245, 170] on button "Download" at bounding box center [225, 171] width 56 height 15
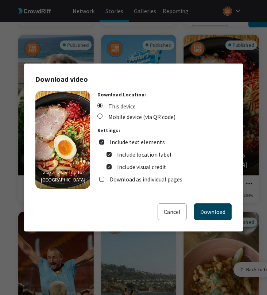
click at [216, 208] on button "Download" at bounding box center [213, 211] width 38 height 17
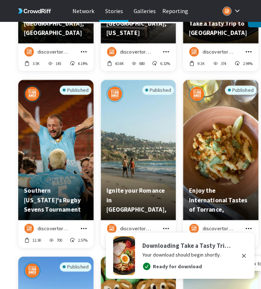
scroll to position [3952, 0]
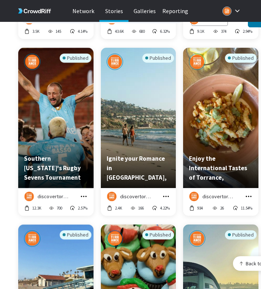
click at [82, 193] on icon "grid" at bounding box center [83, 196] width 7 height 7
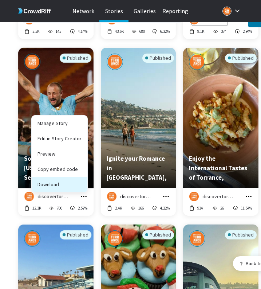
click at [83, 180] on button "Download" at bounding box center [60, 184] width 56 height 15
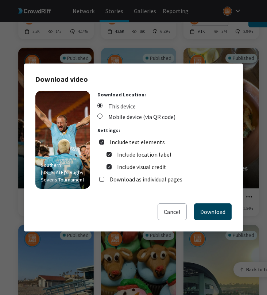
click at [205, 209] on button "Download" at bounding box center [213, 211] width 38 height 17
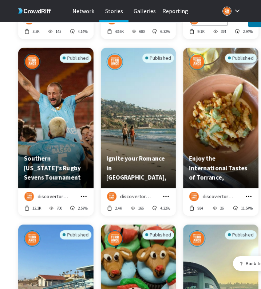
click at [167, 193] on icon "grid" at bounding box center [166, 196] width 7 height 7
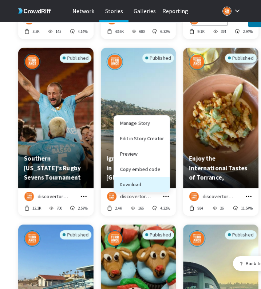
click at [162, 181] on button "Download" at bounding box center [142, 184] width 56 height 15
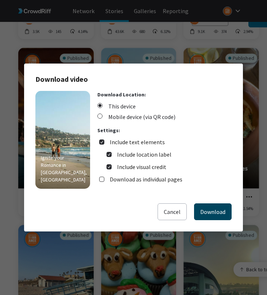
click at [209, 207] on button "Download" at bounding box center [213, 211] width 38 height 17
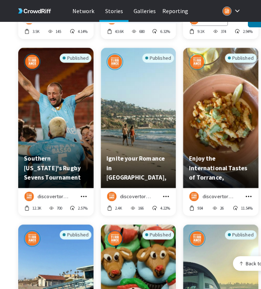
drag, startPoint x: 248, startPoint y: 187, endPoint x: 244, endPoint y: 185, distance: 5.0
click at [248, 193] on icon "grid" at bounding box center [248, 196] width 7 height 7
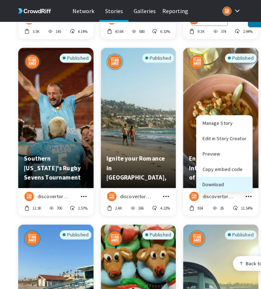
click at [239, 179] on button "Download" at bounding box center [225, 184] width 56 height 15
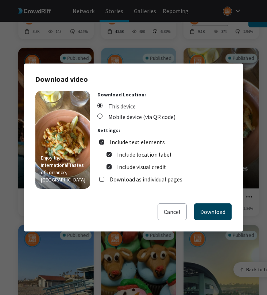
click at [212, 212] on button "Download" at bounding box center [213, 211] width 38 height 17
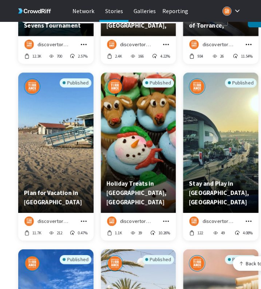
scroll to position [4112, 0]
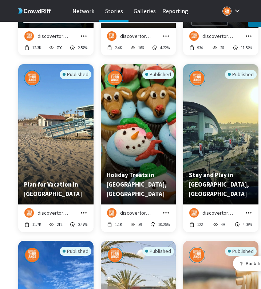
click at [85, 209] on icon "grid" at bounding box center [83, 212] width 7 height 7
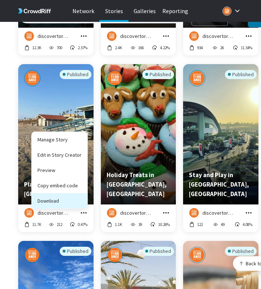
click at [85, 199] on button "Download" at bounding box center [60, 200] width 56 height 15
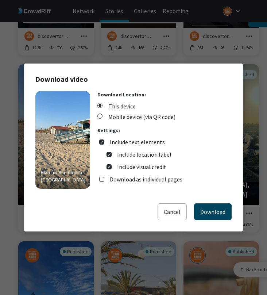
click at [215, 211] on button "Download" at bounding box center [213, 211] width 38 height 17
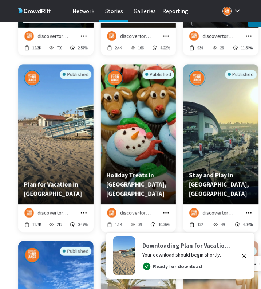
click at [166, 209] on icon "grid" at bounding box center [166, 212] width 7 height 7
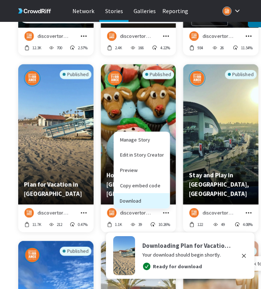
click at [163, 199] on button "Download" at bounding box center [142, 200] width 56 height 15
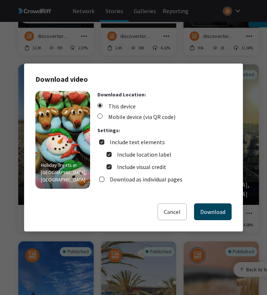
click at [210, 214] on button "Download" at bounding box center [213, 211] width 38 height 17
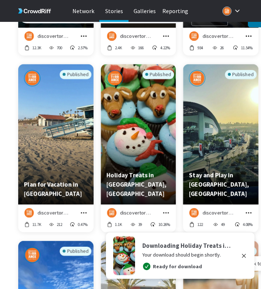
click at [248, 209] on icon "grid" at bounding box center [248, 212] width 7 height 7
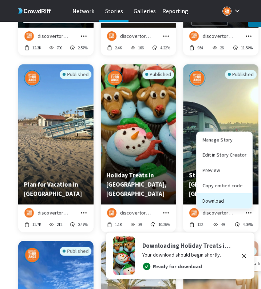
click at [247, 197] on button "Download" at bounding box center [225, 200] width 56 height 15
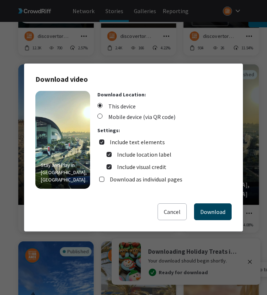
click at [228, 212] on button "Download" at bounding box center [213, 211] width 38 height 17
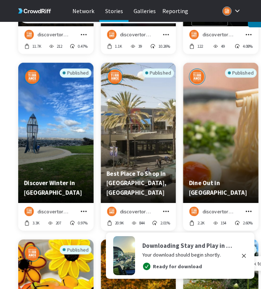
scroll to position [4291, 0]
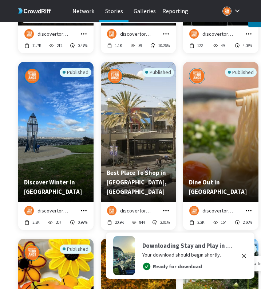
click at [86, 207] on icon "grid" at bounding box center [83, 210] width 7 height 7
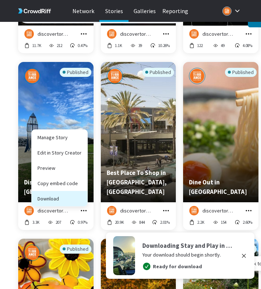
click at [81, 195] on button "Download" at bounding box center [60, 198] width 56 height 15
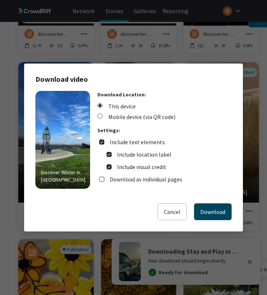
click at [212, 210] on button "Download" at bounding box center [213, 211] width 38 height 17
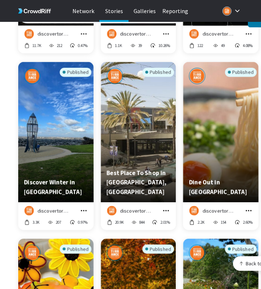
click at [167, 207] on icon "grid" at bounding box center [166, 210] width 7 height 7
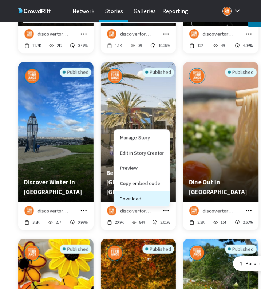
click at [161, 194] on button "Download" at bounding box center [142, 198] width 56 height 15
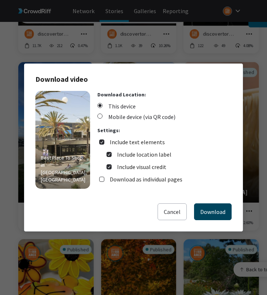
click at [203, 206] on button "Download" at bounding box center [213, 211] width 38 height 17
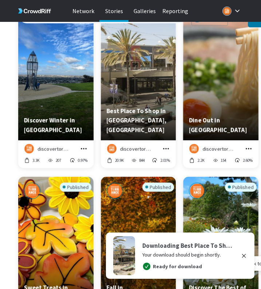
scroll to position [4354, 0]
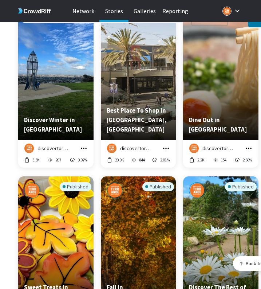
click at [251, 145] on icon "grid" at bounding box center [248, 148] width 7 height 7
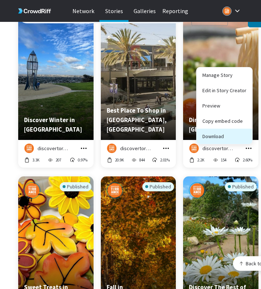
click at [248, 133] on button "Download" at bounding box center [225, 136] width 56 height 15
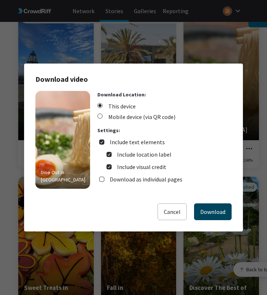
click at [211, 213] on button "Download" at bounding box center [213, 211] width 38 height 17
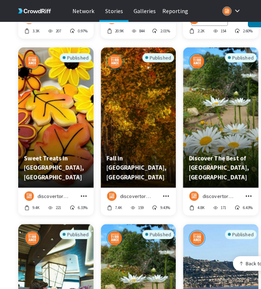
scroll to position [4494, 0]
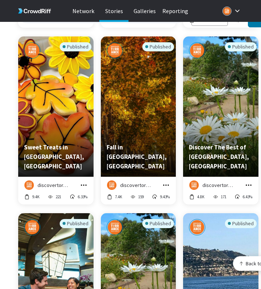
click at [83, 182] on icon "grid" at bounding box center [83, 185] width 7 height 7
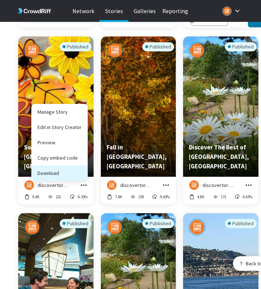
click at [81, 171] on button "Download" at bounding box center [60, 173] width 56 height 15
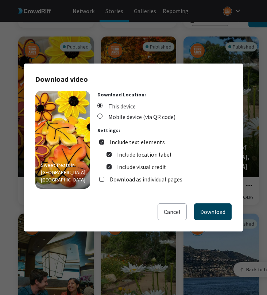
click at [210, 204] on button "Download" at bounding box center [213, 211] width 38 height 17
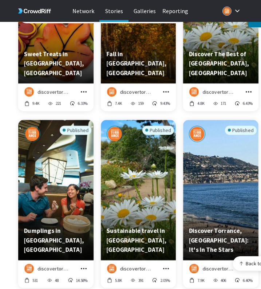
scroll to position [4604, 0]
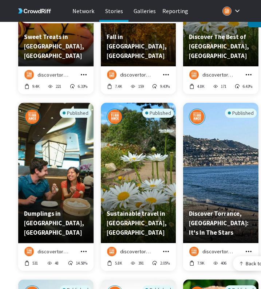
click at [168, 74] on icon "grid" at bounding box center [167, 74] width 6 height 1
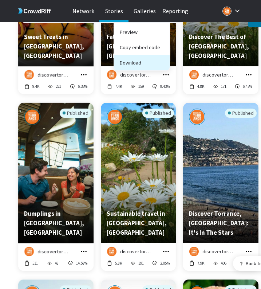
click at [157, 58] on button "Download" at bounding box center [142, 62] width 56 height 15
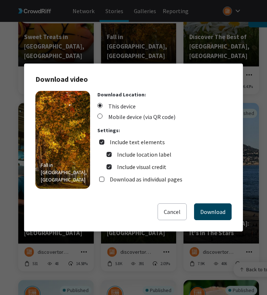
click at [212, 206] on button "Download" at bounding box center [213, 211] width 38 height 17
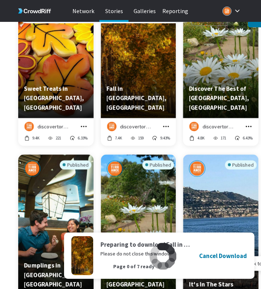
scroll to position [4552, 0]
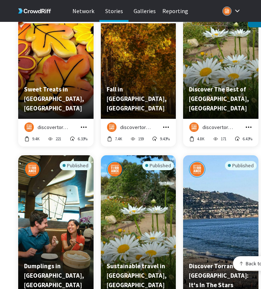
click at [250, 124] on icon "grid" at bounding box center [248, 127] width 7 height 7
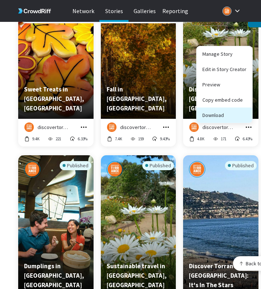
click at [244, 112] on button "Download" at bounding box center [225, 115] width 56 height 15
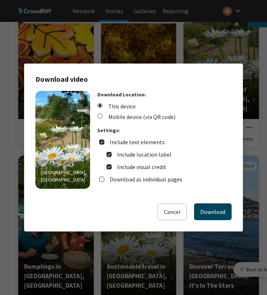
click at [218, 204] on button "Download" at bounding box center [213, 211] width 38 height 17
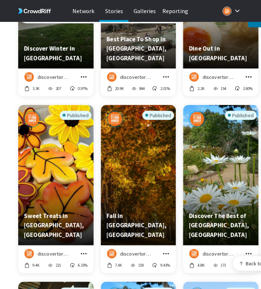
scroll to position [4421, 0]
